Goal: Information Seeking & Learning: Learn about a topic

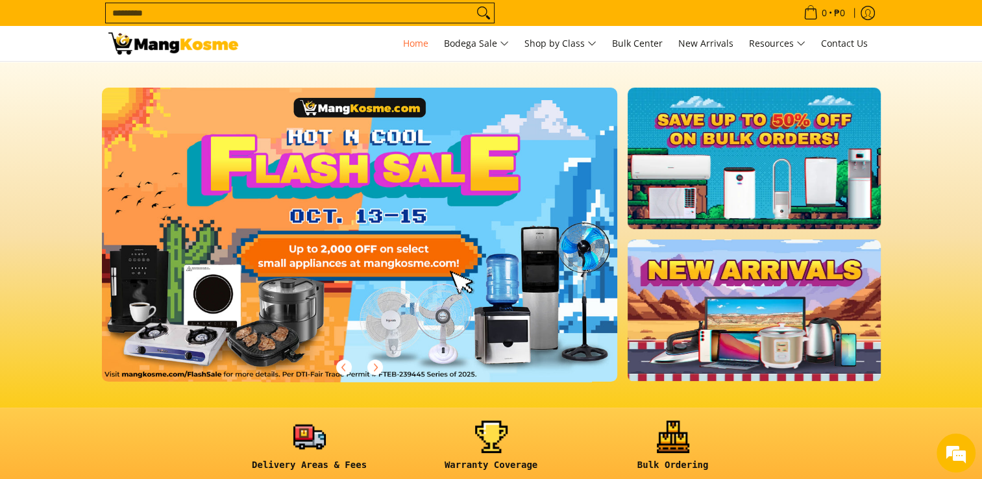
click at [331, 225] on link at bounding box center [380, 245] width 557 height 315
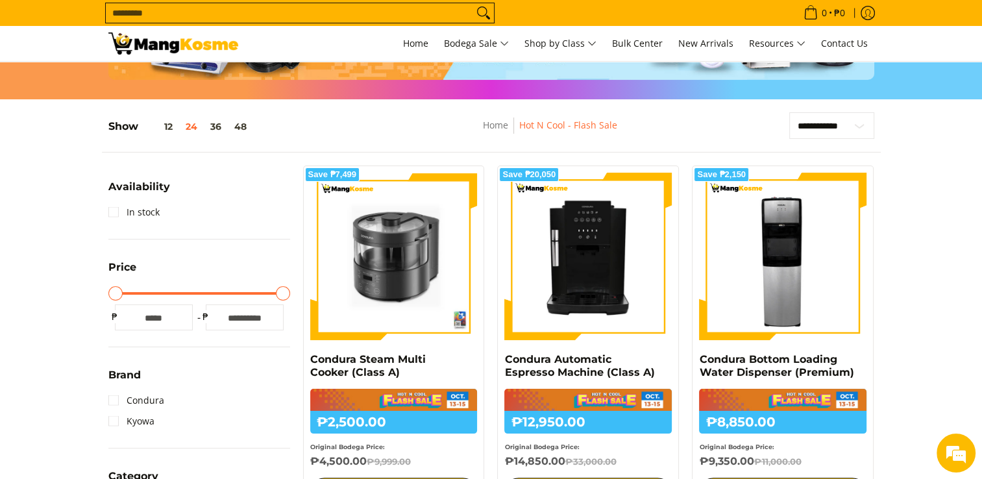
scroll to position [161, 0]
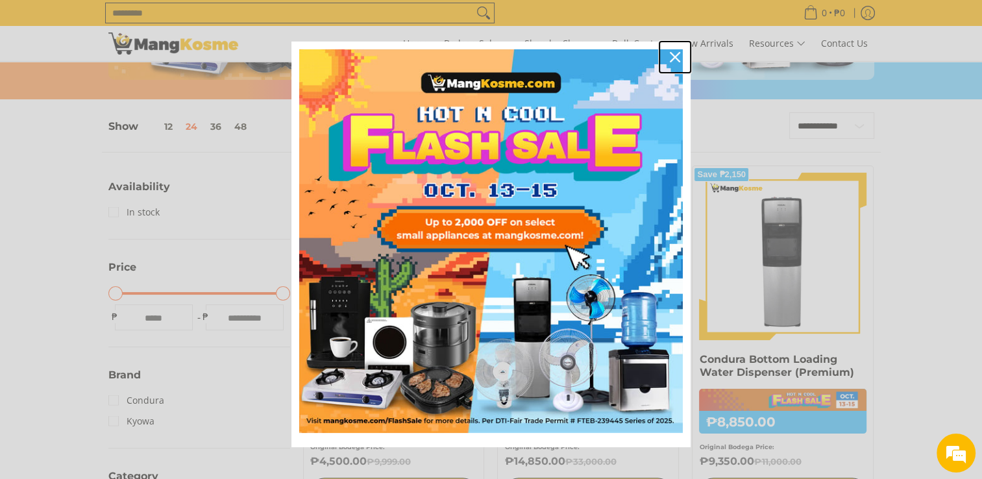
click at [670, 55] on icon "close icon" at bounding box center [675, 57] width 10 height 10
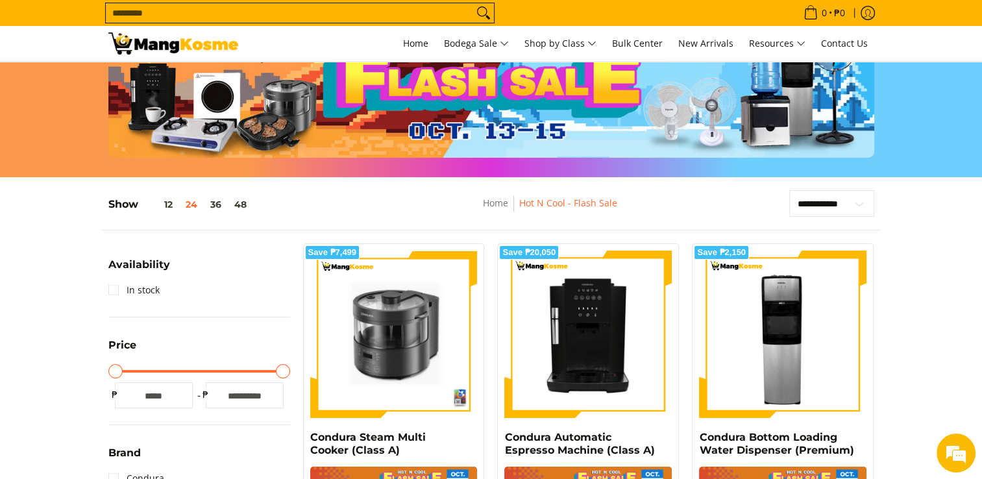
scroll to position [0, 0]
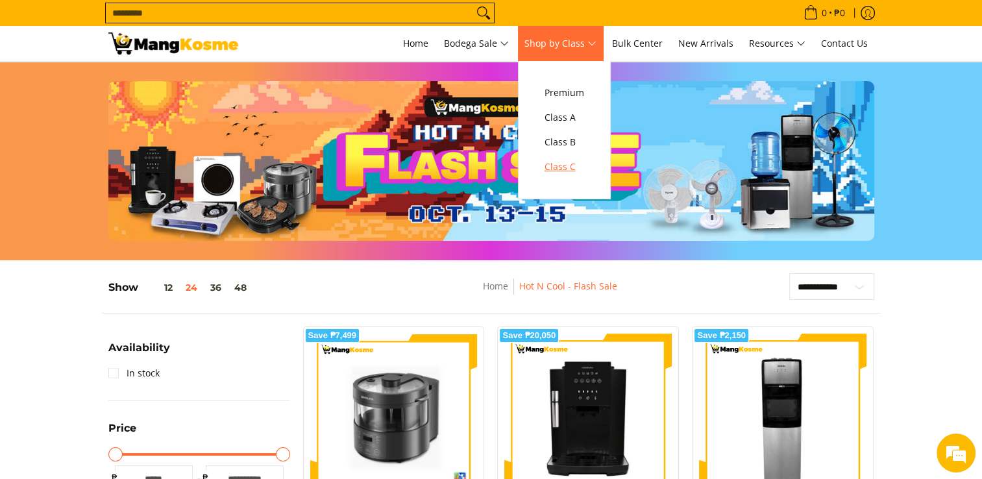
click at [578, 171] on span "Class C" at bounding box center [564, 167] width 40 height 16
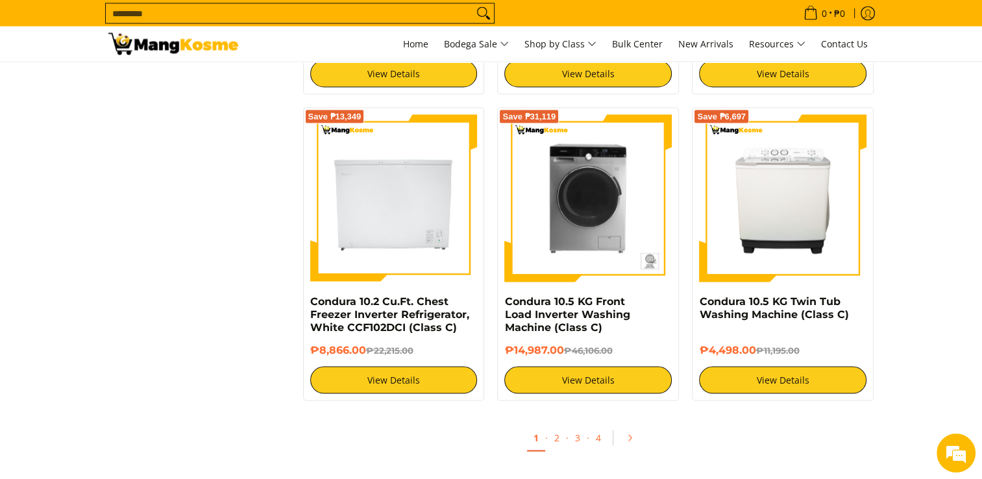
scroll to position [2453, 0]
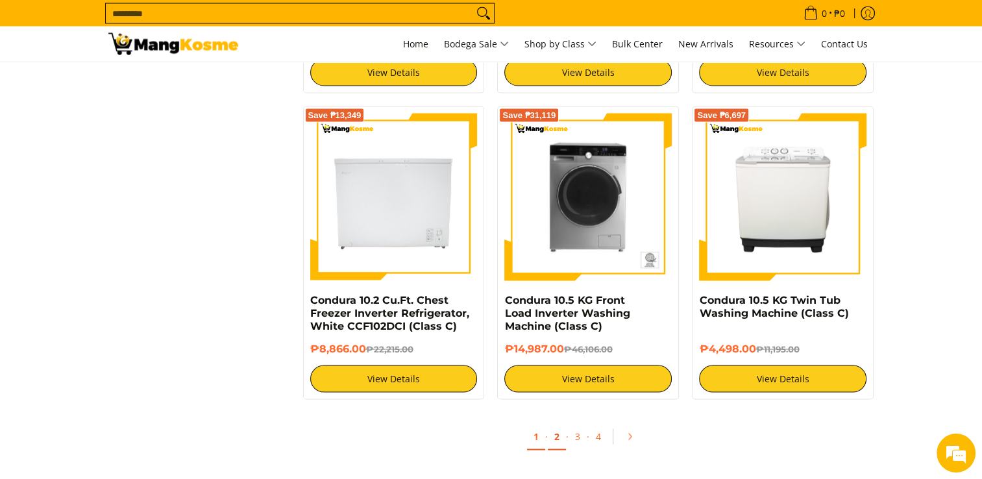
click at [558, 437] on link "2" at bounding box center [557, 436] width 18 height 27
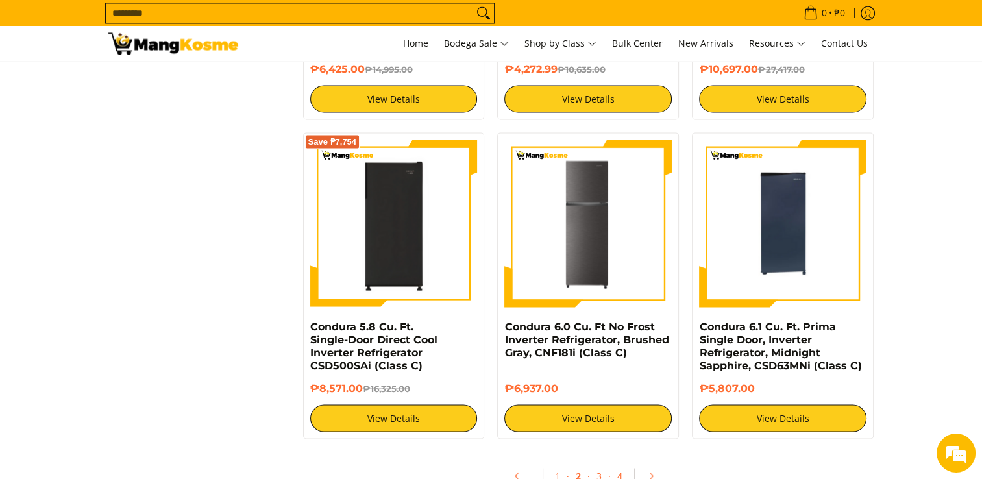
scroll to position [2483, 0]
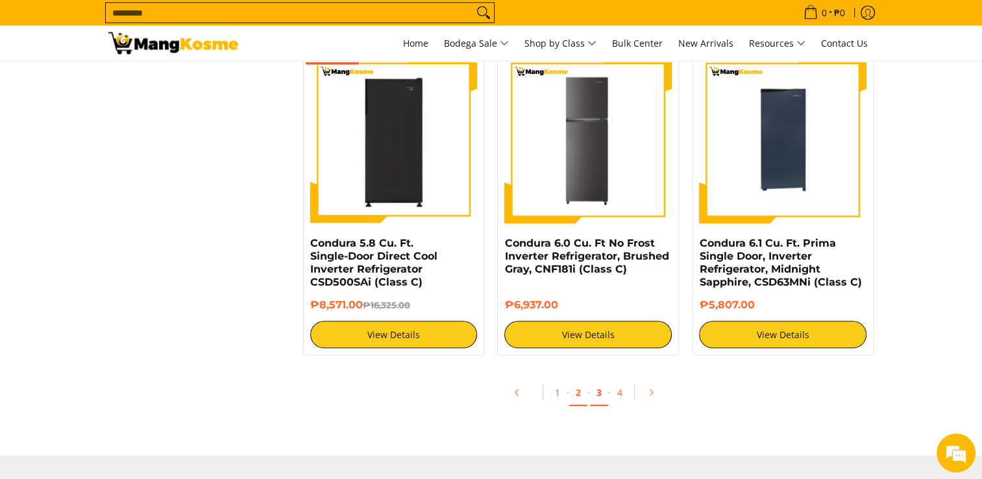
click at [596, 393] on link "3" at bounding box center [599, 393] width 18 height 27
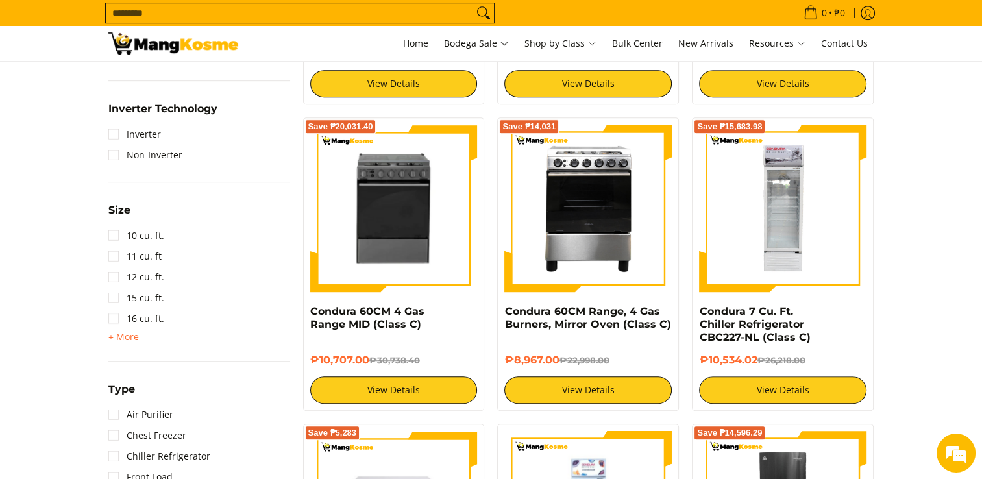
scroll to position [807, 0]
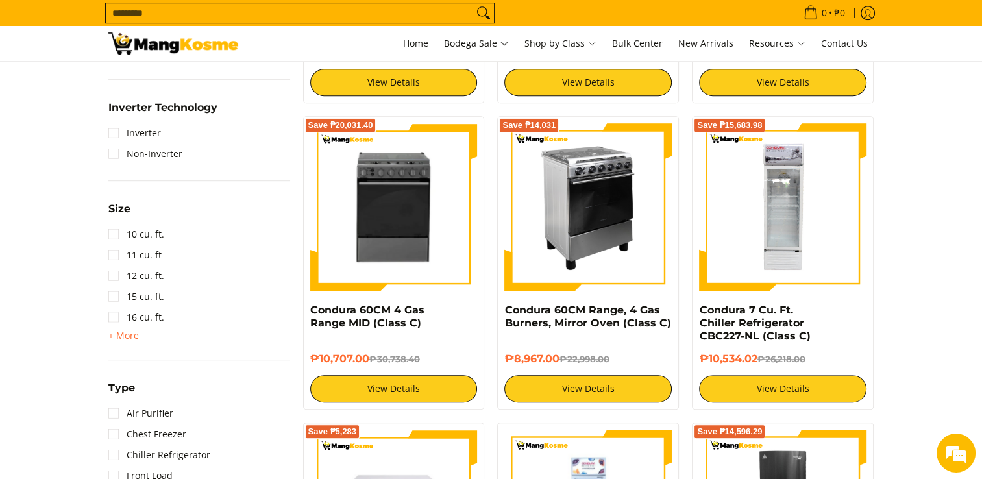
click at [598, 227] on img at bounding box center [587, 206] width 167 height 167
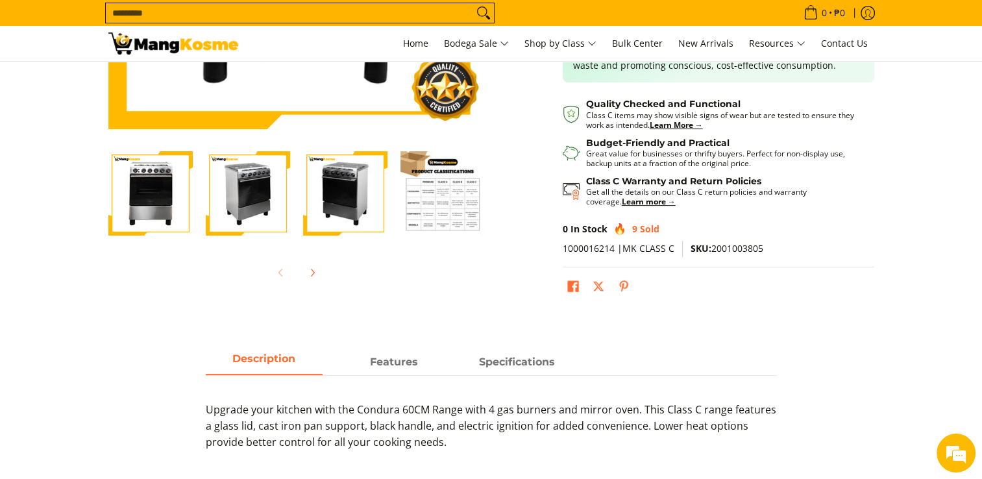
scroll to position [332, 0]
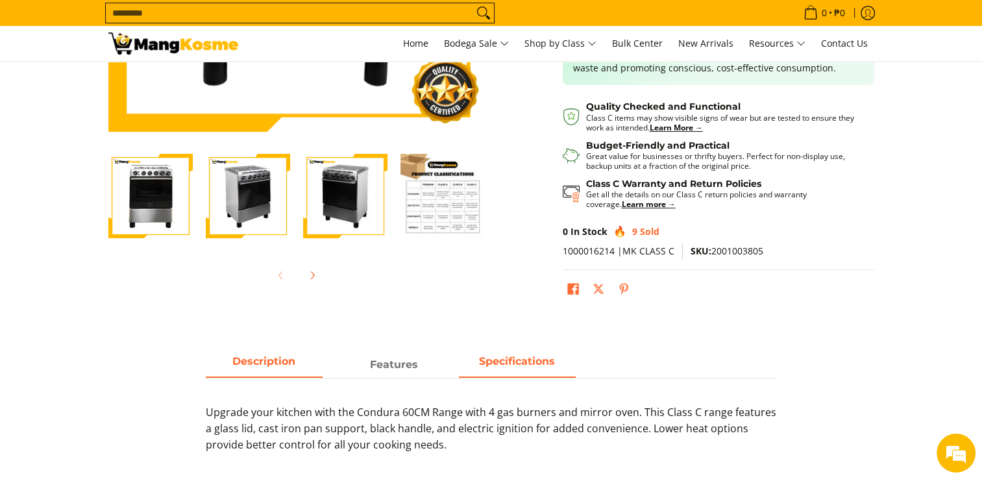
click at [255, 186] on img "Condura 60CM Range, 4 Gas Burners, Mirror Oven (Class C)-2" at bounding box center [248, 196] width 84 height 84
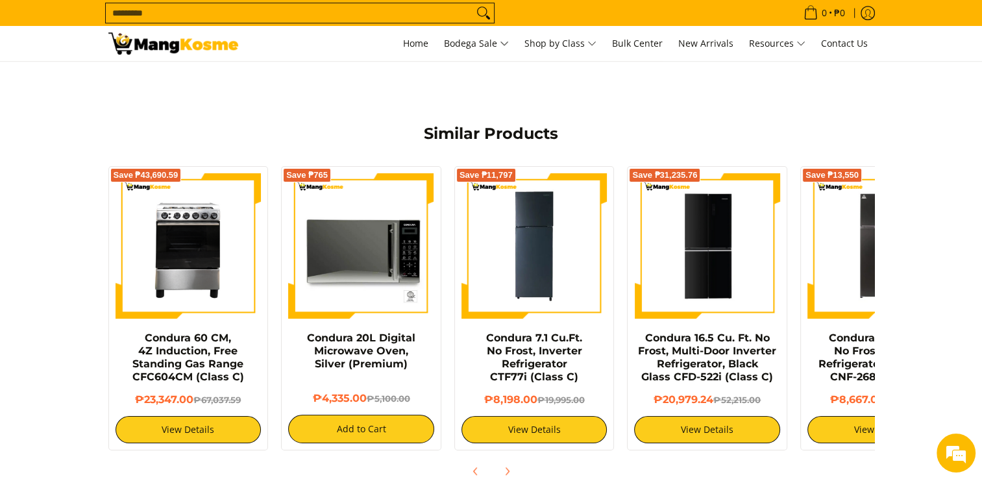
scroll to position [0, 0]
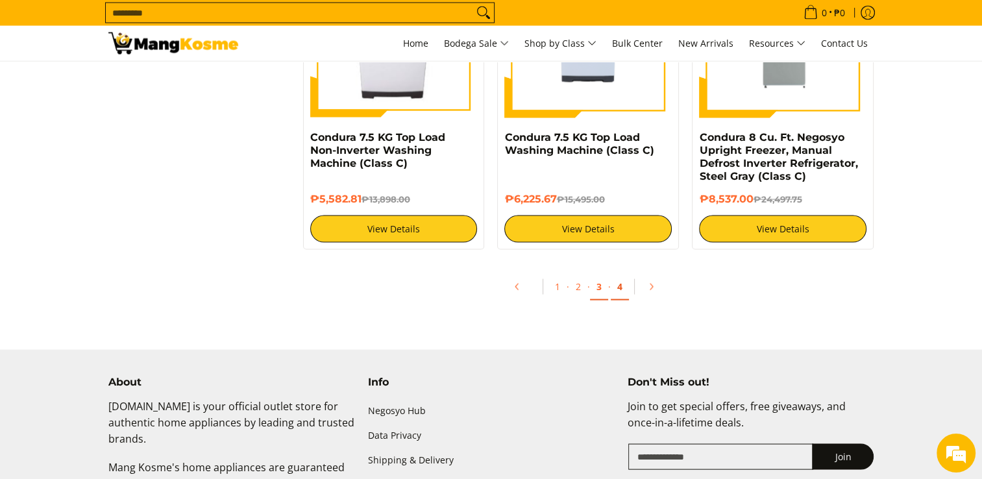
click at [622, 295] on link "4" at bounding box center [620, 287] width 18 height 27
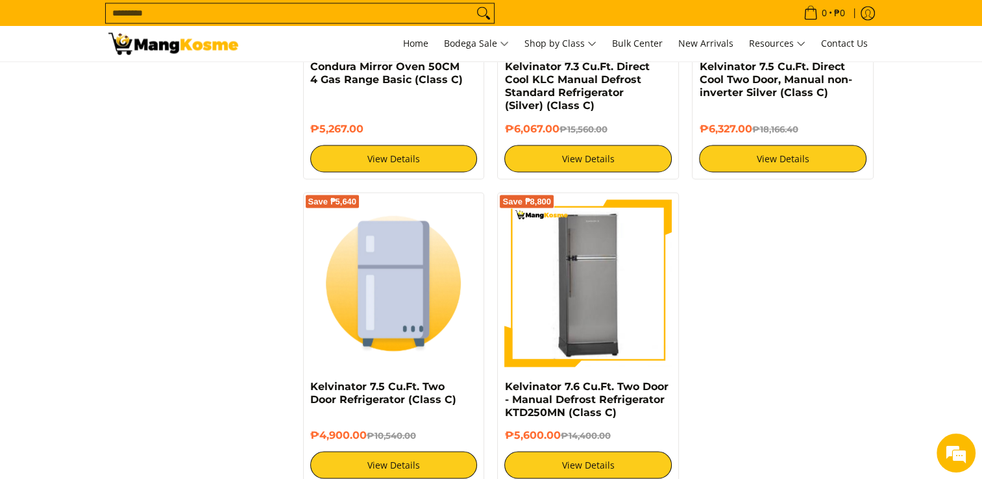
scroll to position [2328, 0]
